Goal: Transaction & Acquisition: Purchase product/service

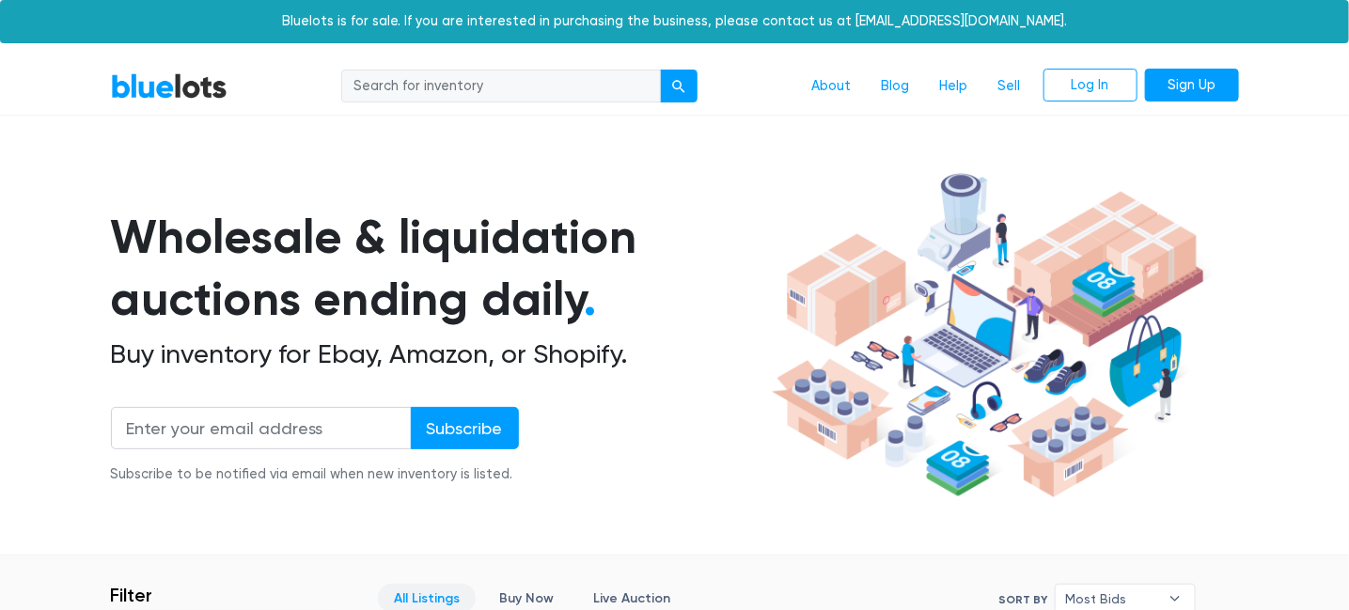
click at [492, 86] on input "search" at bounding box center [501, 87] width 320 height 34
type input "birkenstock"
click at [660, 70] on button "submit" at bounding box center [679, 87] width 38 height 34
click at [1205, 80] on link "Sign Up" at bounding box center [1192, 86] width 94 height 34
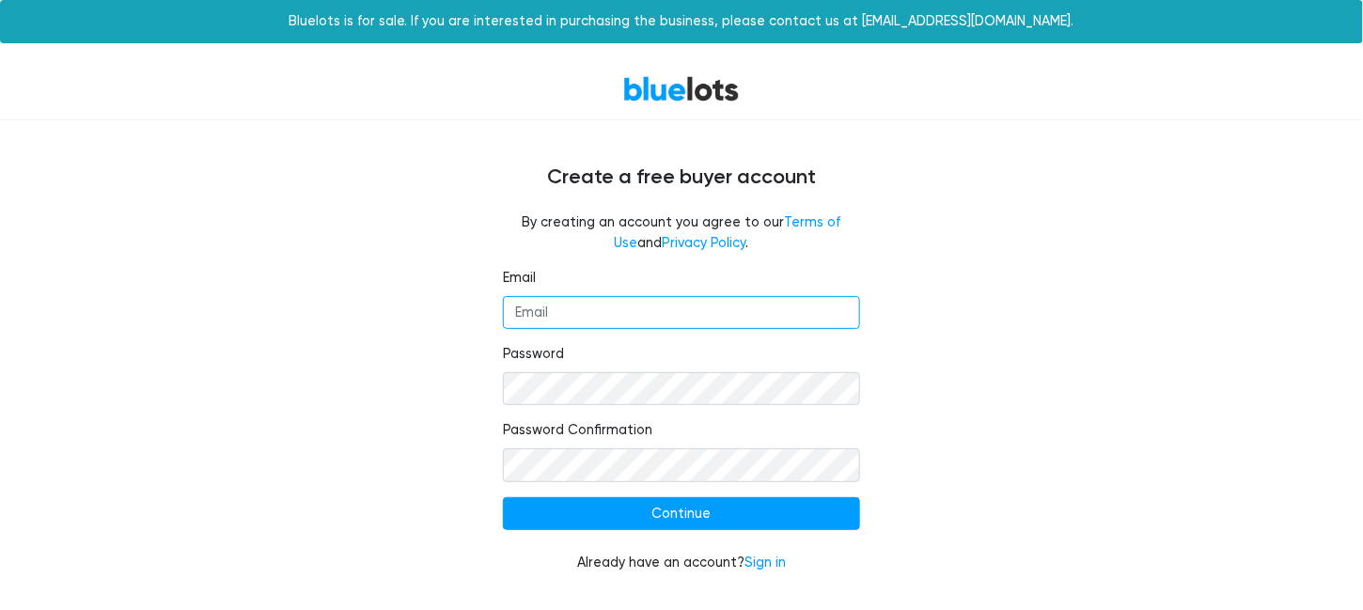
click at [631, 317] on input "Email" at bounding box center [681, 313] width 357 height 34
type input "aallard1713@gmail.com"
click at [392, 392] on div "Email aallard1713@gmail.com Password Password Confirmation Continue Already hav…" at bounding box center [681, 432] width 1156 height 328
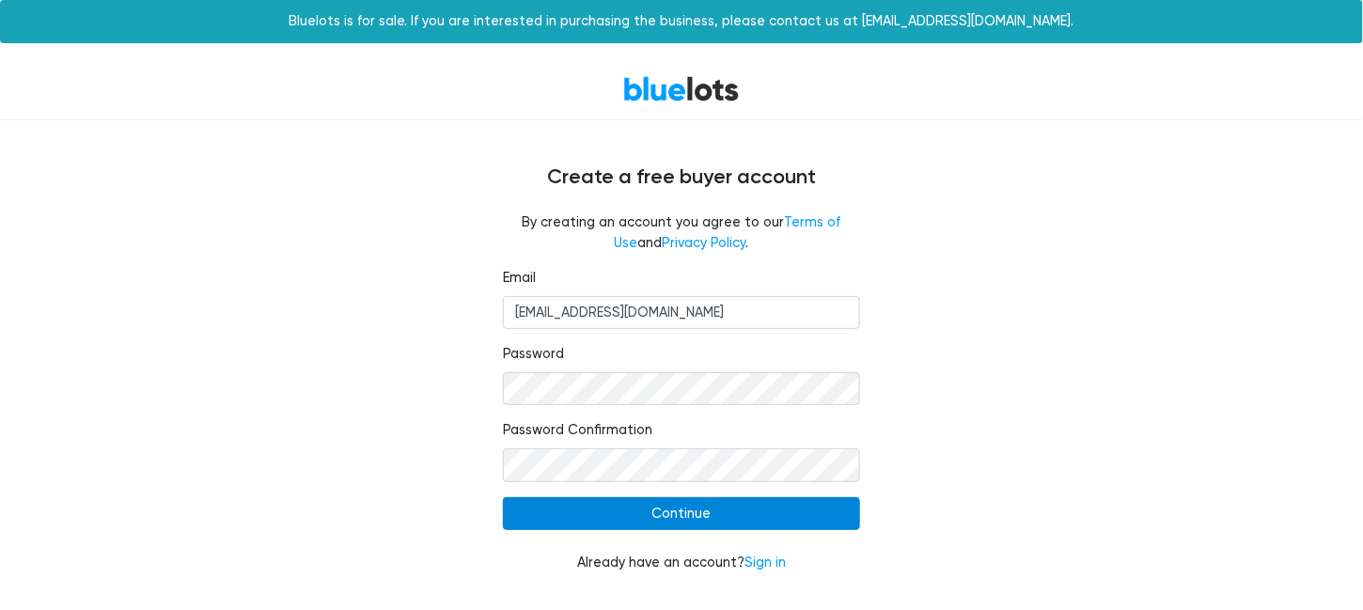
click at [551, 519] on input "Continue" at bounding box center [681, 514] width 357 height 34
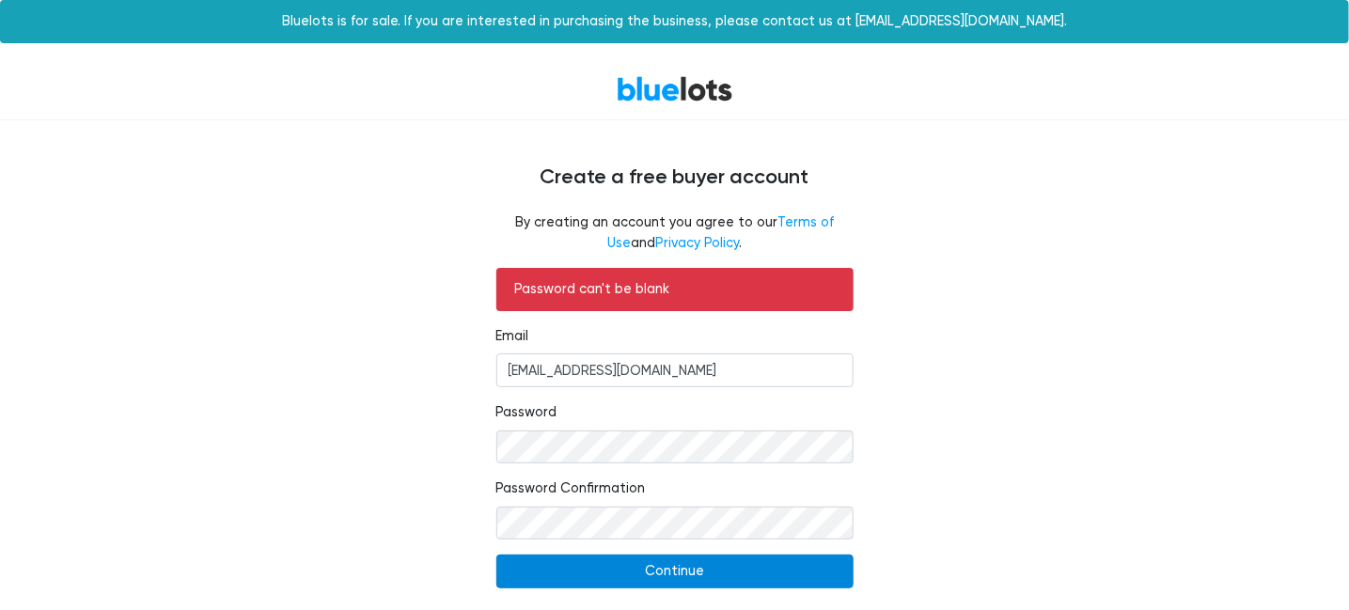
click at [615, 568] on input "Continue" at bounding box center [674, 571] width 357 height 34
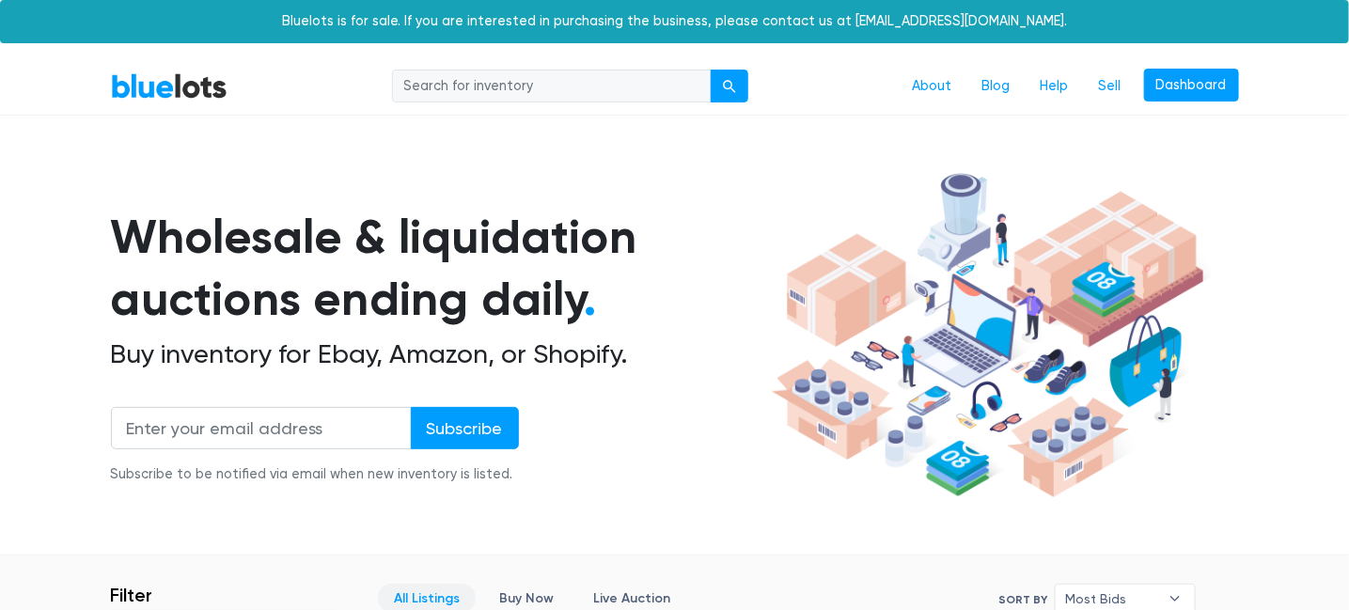
click at [189, 85] on link "BlueLots" at bounding box center [169, 85] width 117 height 27
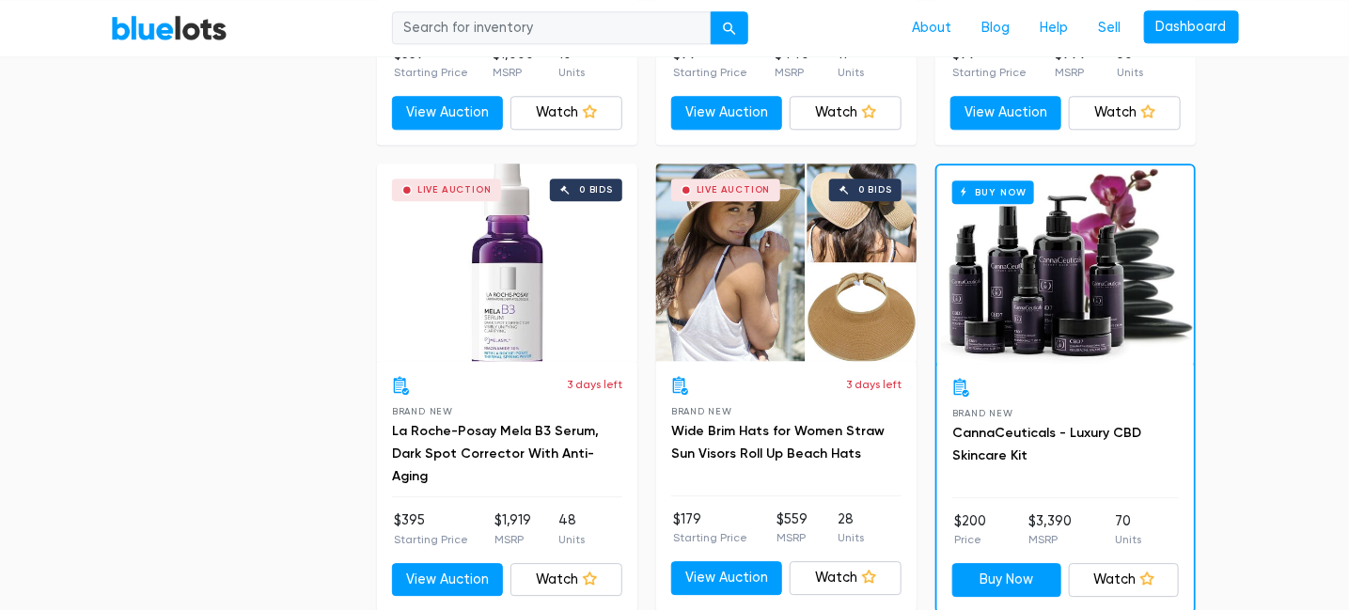
scroll to position [1880, 0]
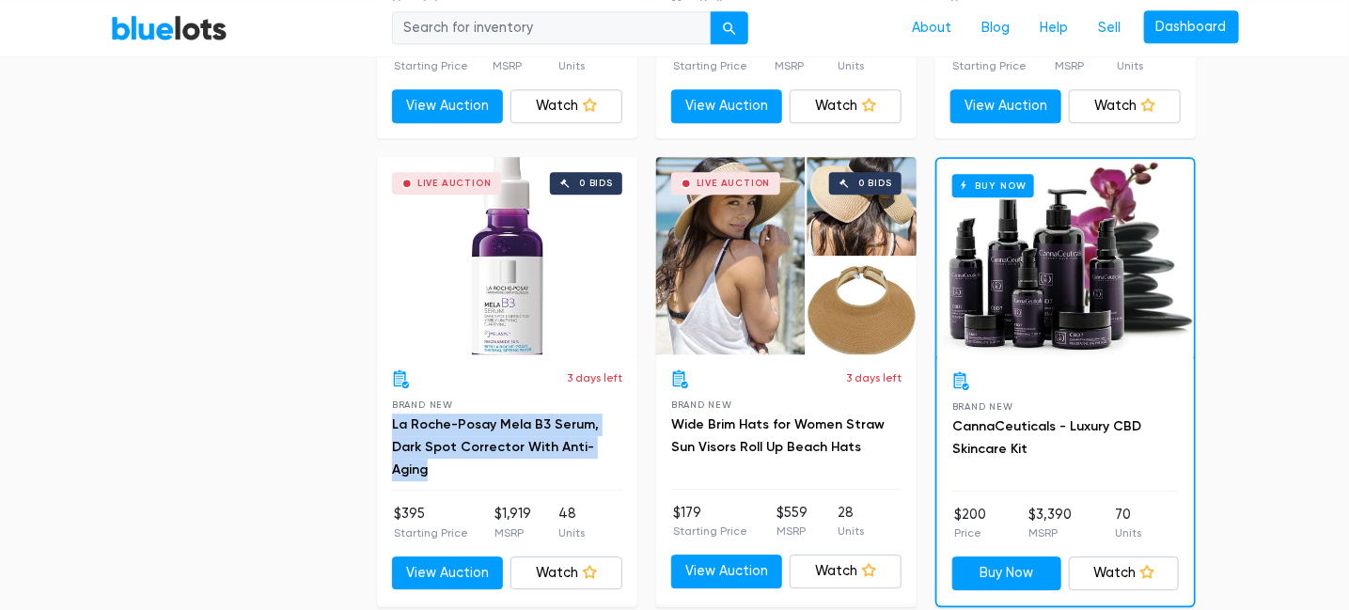
drag, startPoint x: 386, startPoint y: 415, endPoint x: 588, endPoint y: 443, distance: 203.9
click at [588, 443] on div "3 days left Brand New La Roche-Posay Mela B3 Serum, Dark Spot Corrector With An…" at bounding box center [507, 479] width 260 height 251
copy link "La Roche-Posay Mela B3 Serum, Dark Spot Corrector With Anti-Aging"
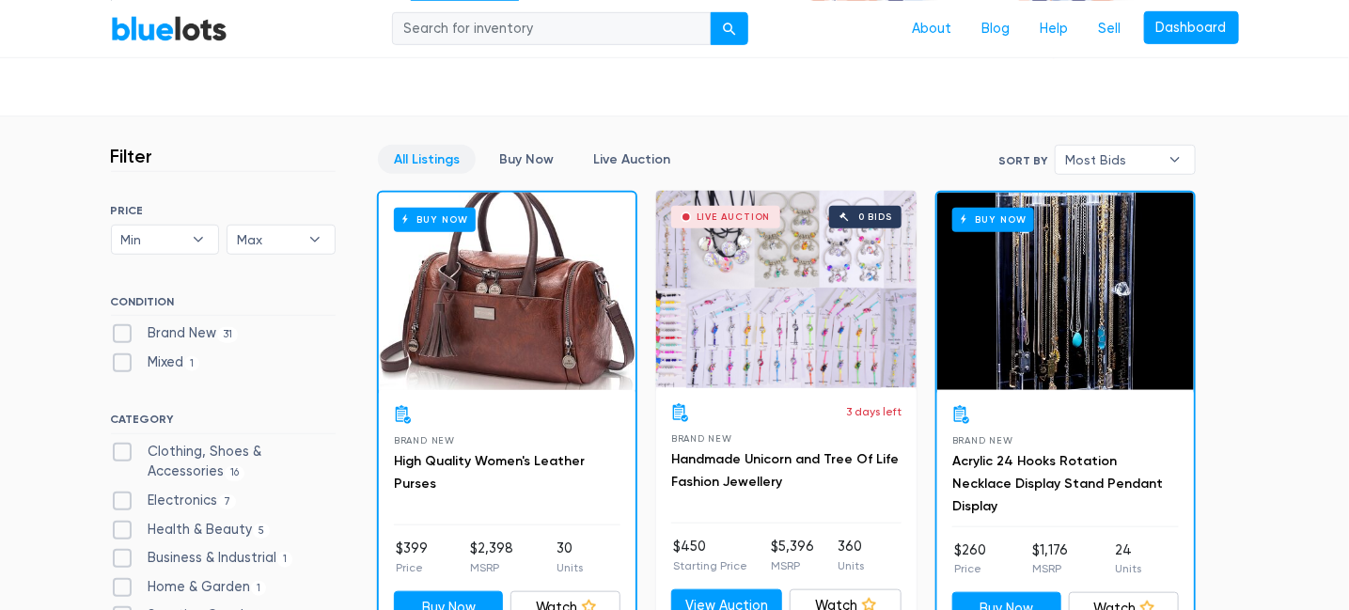
scroll to position [658, 0]
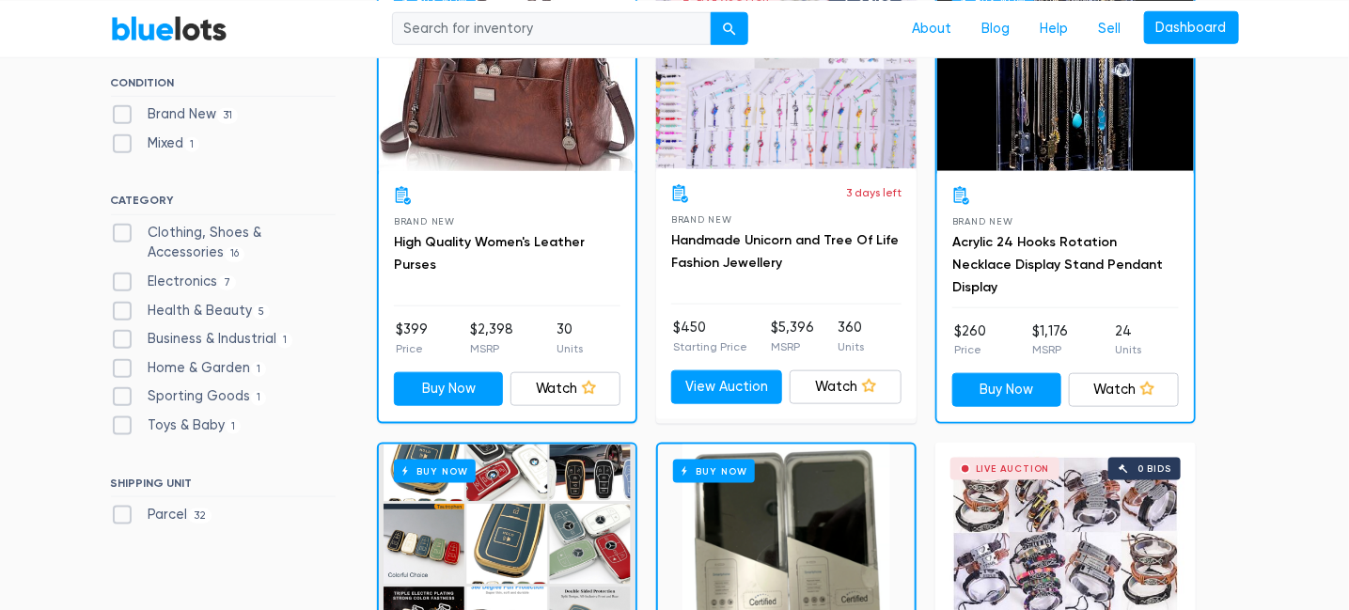
click at [124, 232] on label "Clothing, Shoes & Accessories 16" at bounding box center [223, 243] width 225 height 40
click at [123, 232] on Accessories"] "Clothing, Shoes & Accessories 16" at bounding box center [117, 229] width 12 height 12
checkbox Accessories"] "true"
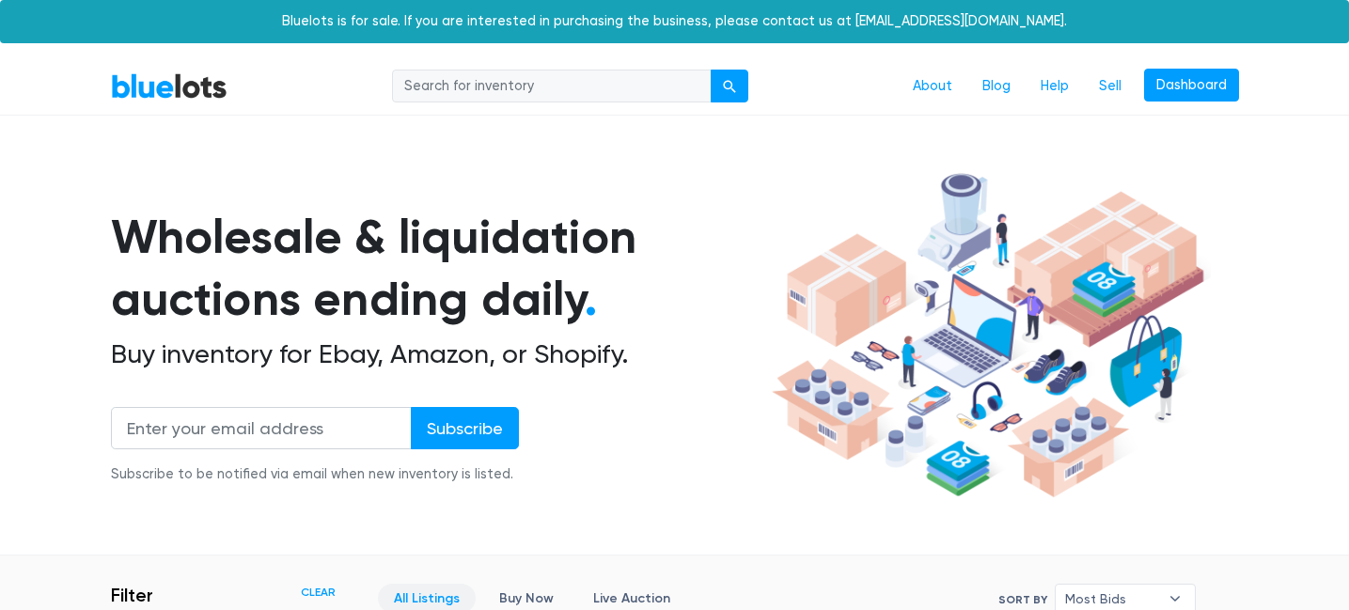
scroll to position [506, 0]
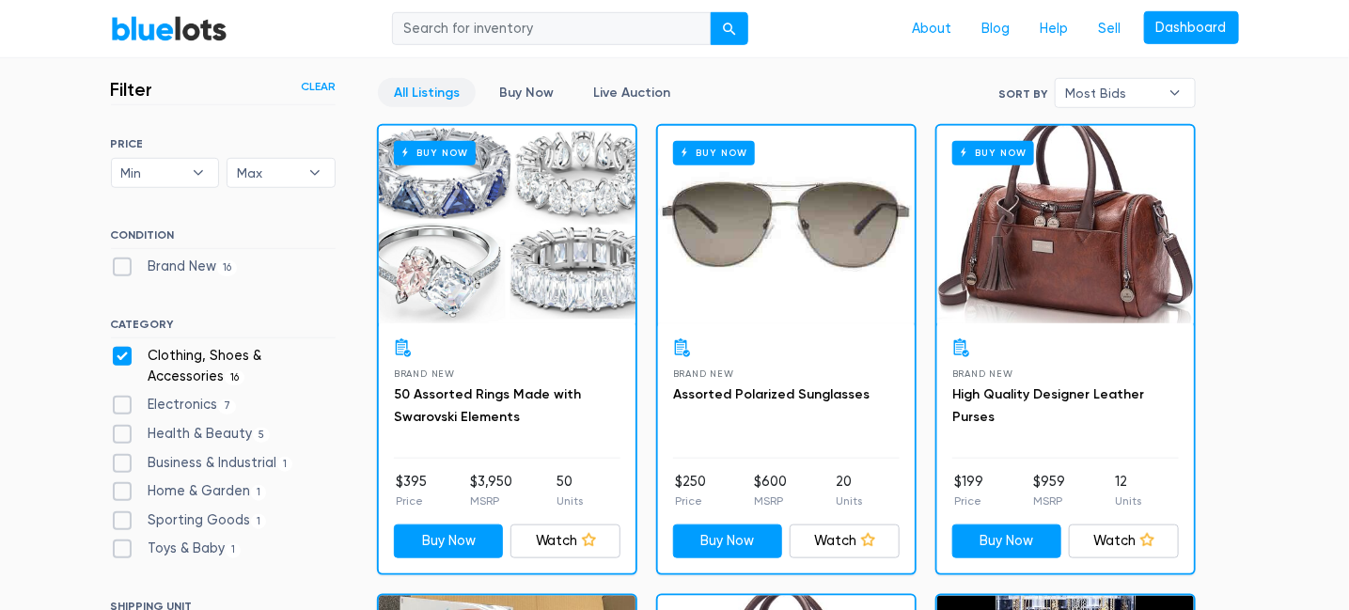
click at [124, 429] on label "Health & Beauty 5" at bounding box center [191, 434] width 160 height 21
click at [123, 429] on Beauty"] "Health & Beauty 5" at bounding box center [117, 430] width 12 height 12
checkbox Beauty"] "true"
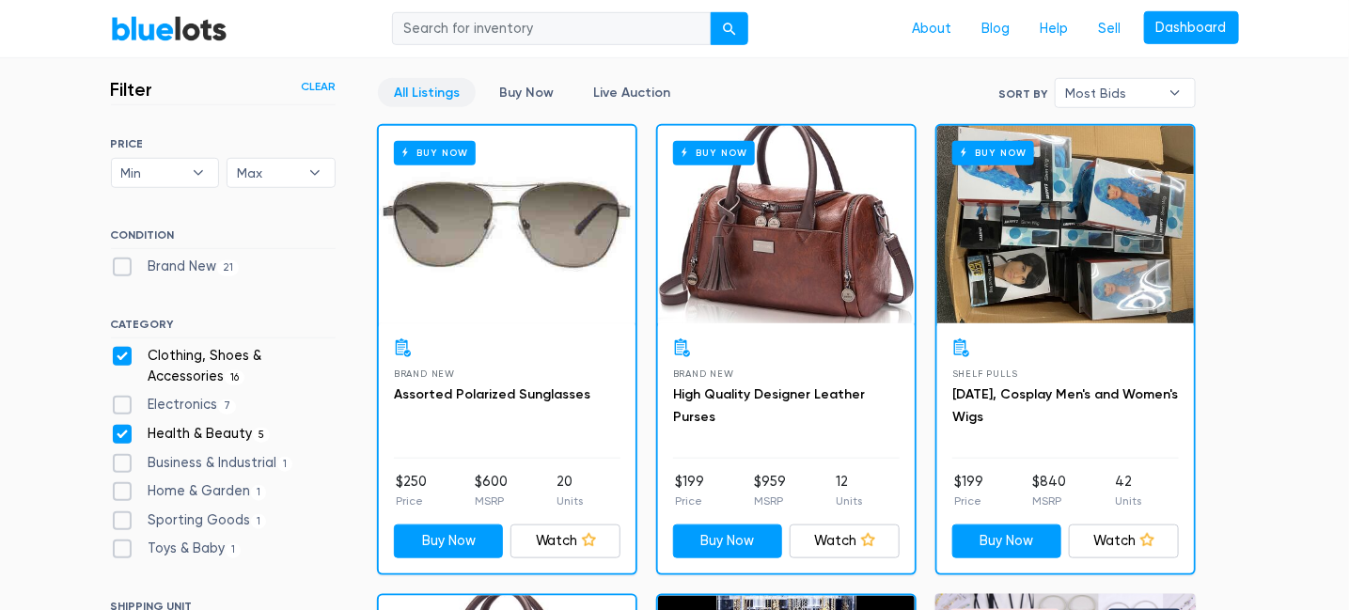
scroll to position [506, 0]
click at [124, 462] on label "Business & Industrial 1" at bounding box center [202, 463] width 182 height 21
click at [123, 462] on Industrial"] "Business & Industrial 1" at bounding box center [117, 459] width 12 height 12
checkbox Industrial"] "true"
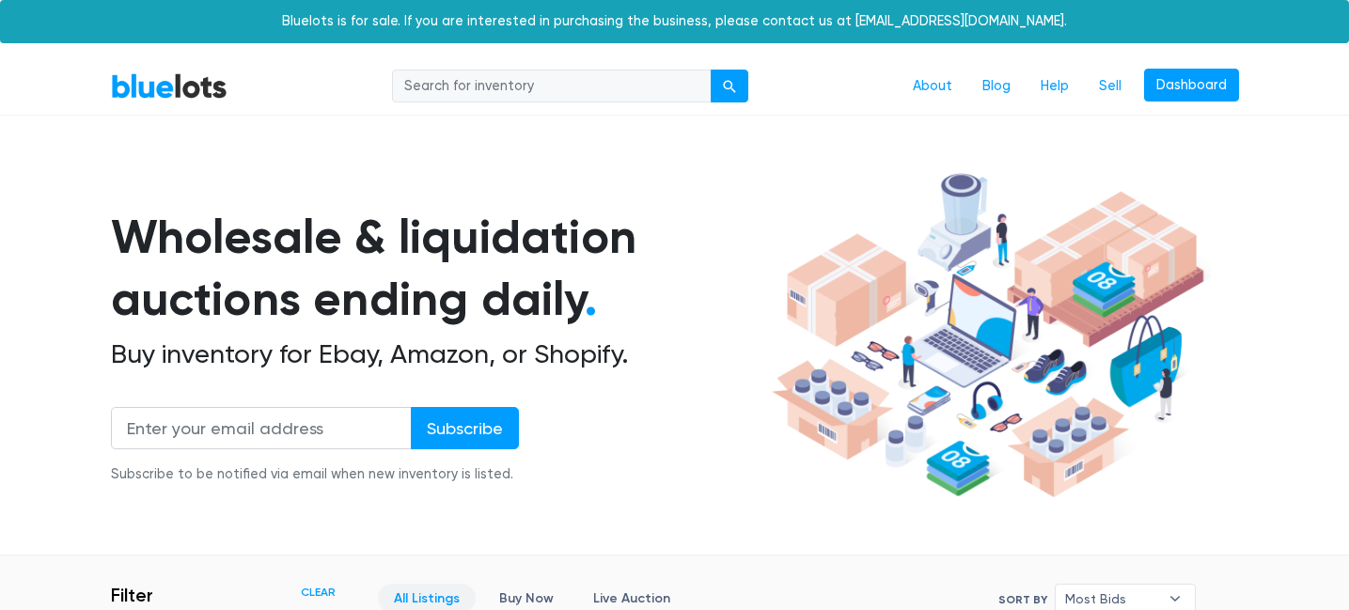
scroll to position [506, 0]
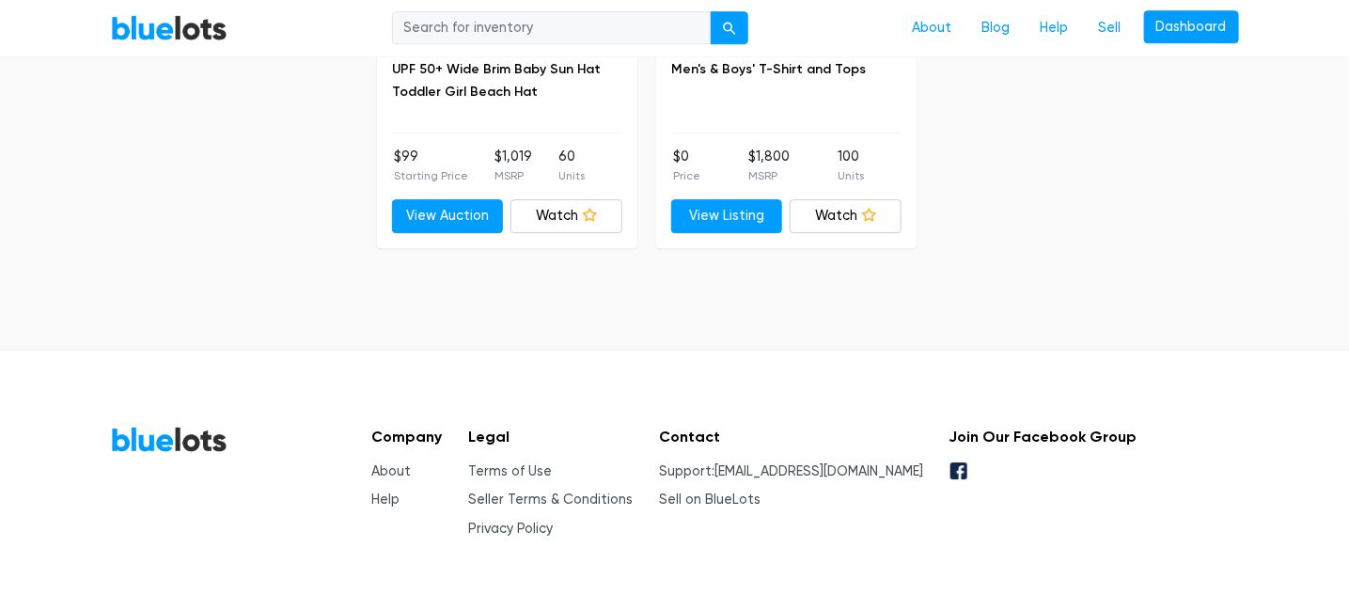
scroll to position [5064, 0]
